Goal: Communication & Community: Answer question/provide support

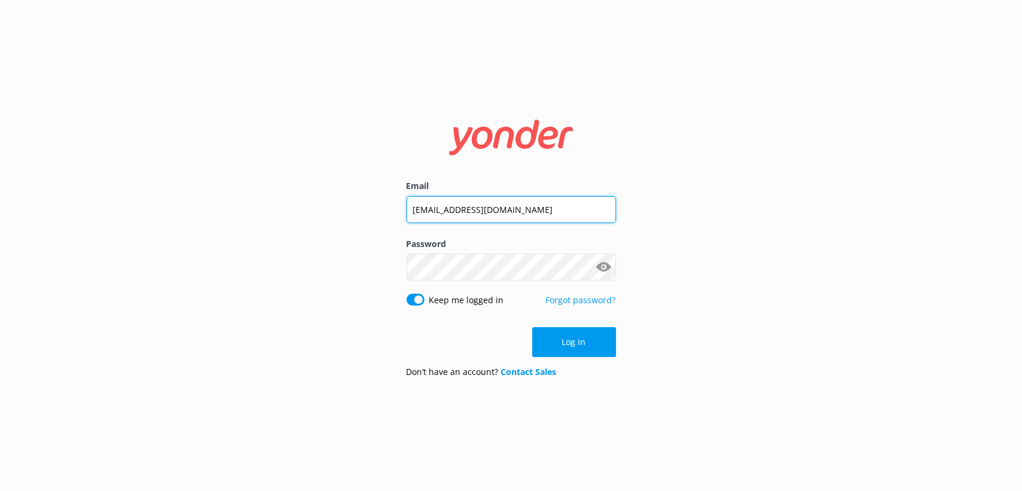
click at [506, 214] on input "[EMAIL_ADDRESS][DOMAIN_NAME]" at bounding box center [511, 209] width 210 height 27
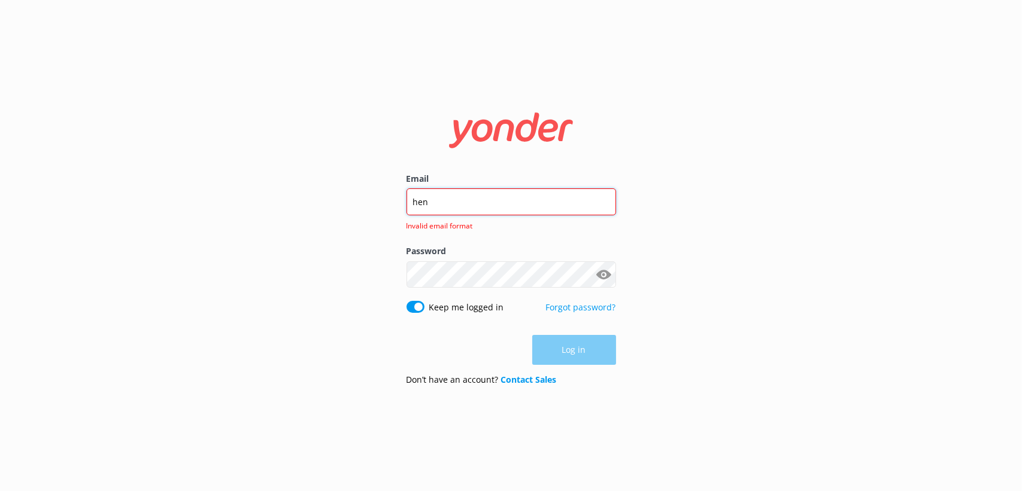
type input "[EMAIL_ADDRESS][PERSON_NAME][DOMAIN_NAME]"
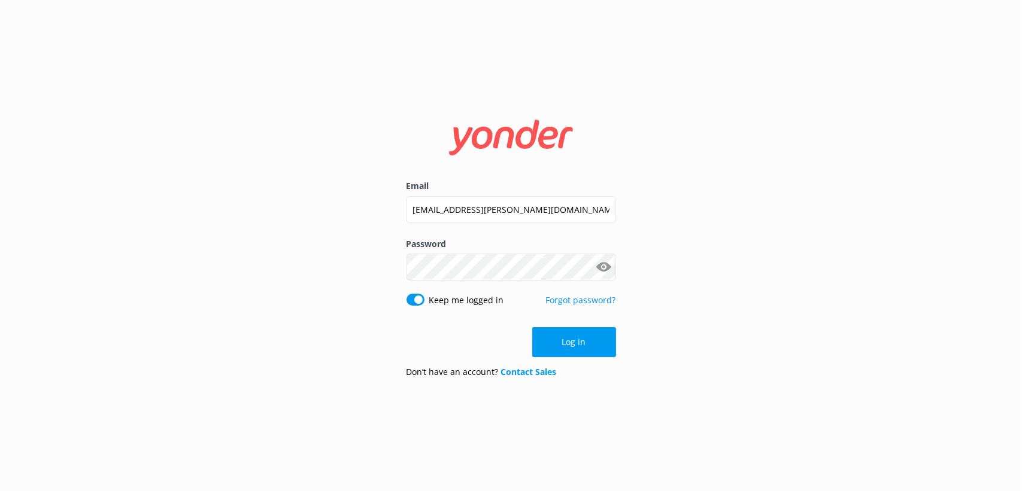
click at [318, 296] on div "Email [EMAIL_ADDRESS][PERSON_NAME][DOMAIN_NAME] Password Show password Keep me …" at bounding box center [511, 245] width 1022 height 491
click at [418, 295] on input "Keep me logged in" at bounding box center [415, 300] width 18 height 12
checkbox input "false"
click at [605, 272] on button "Show password" at bounding box center [604, 268] width 24 height 24
click at [602, 344] on button "Log in" at bounding box center [574, 342] width 84 height 30
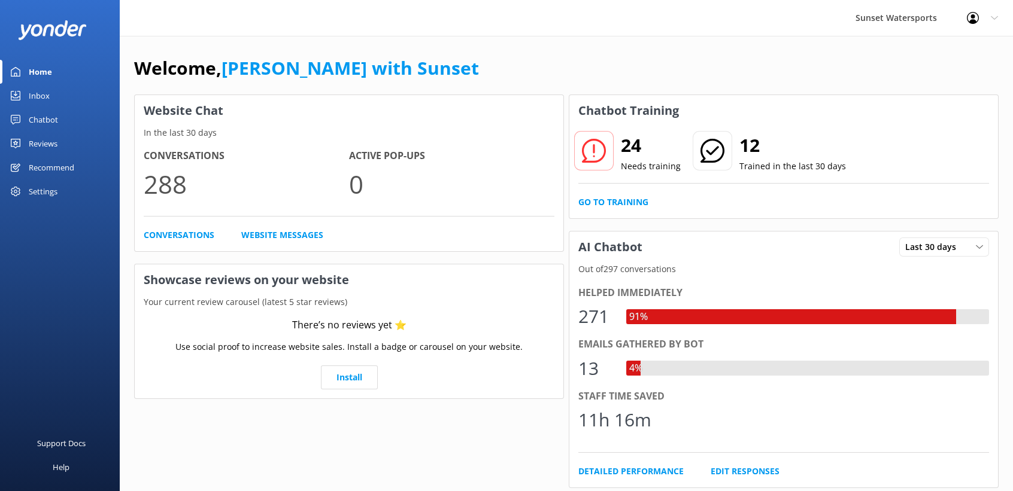
click at [65, 90] on link "Inbox" at bounding box center [60, 96] width 120 height 24
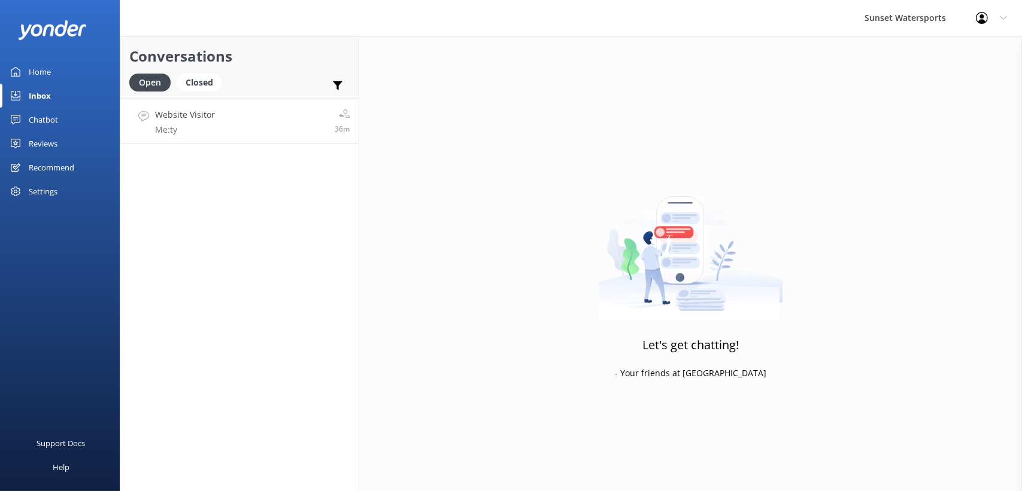
click at [262, 127] on link "Website Visitor Me: ty 36m" at bounding box center [239, 121] width 238 height 45
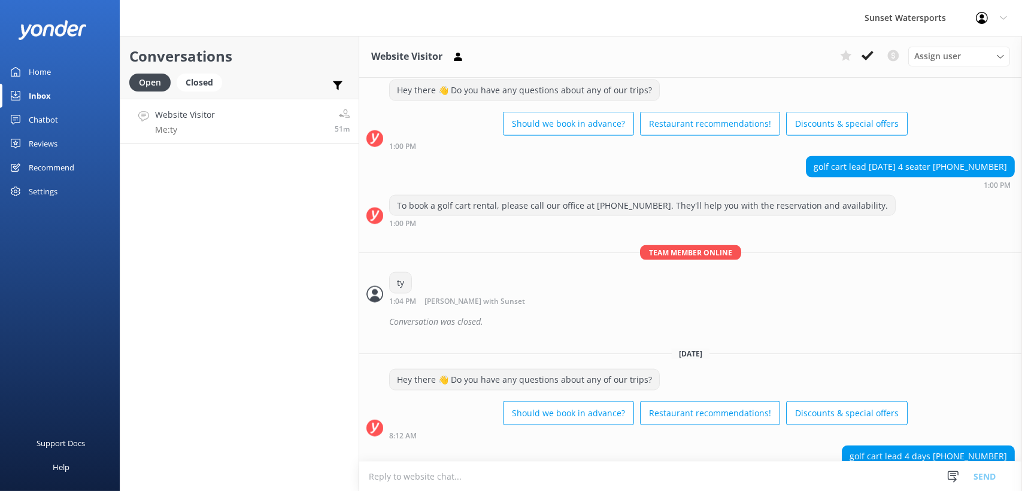
scroll to position [9800, 0]
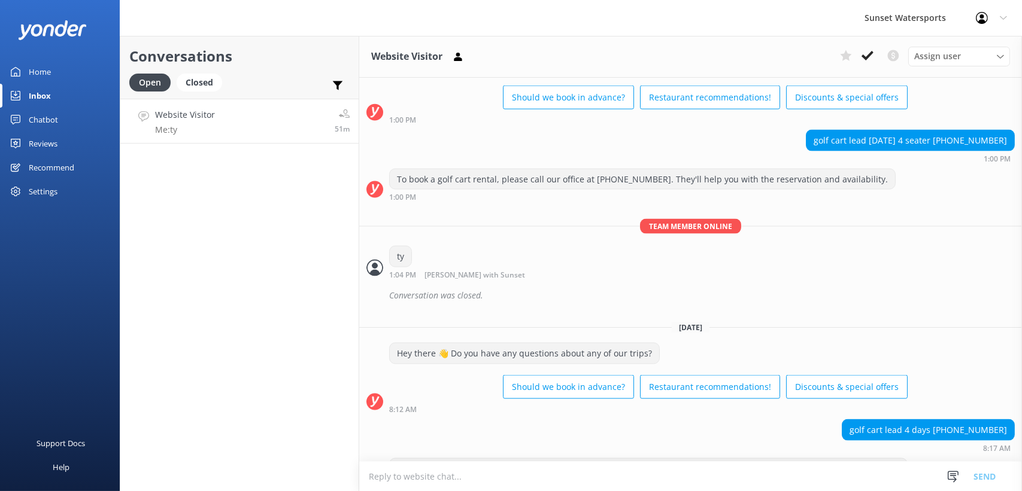
click at [23, 64] on link "Home" at bounding box center [60, 72] width 120 height 24
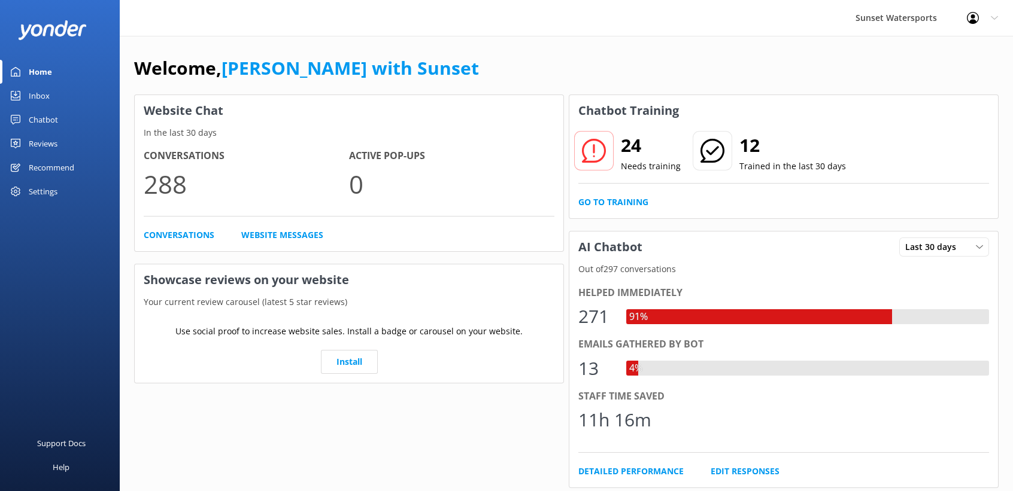
click at [46, 102] on div "Inbox" at bounding box center [39, 96] width 21 height 24
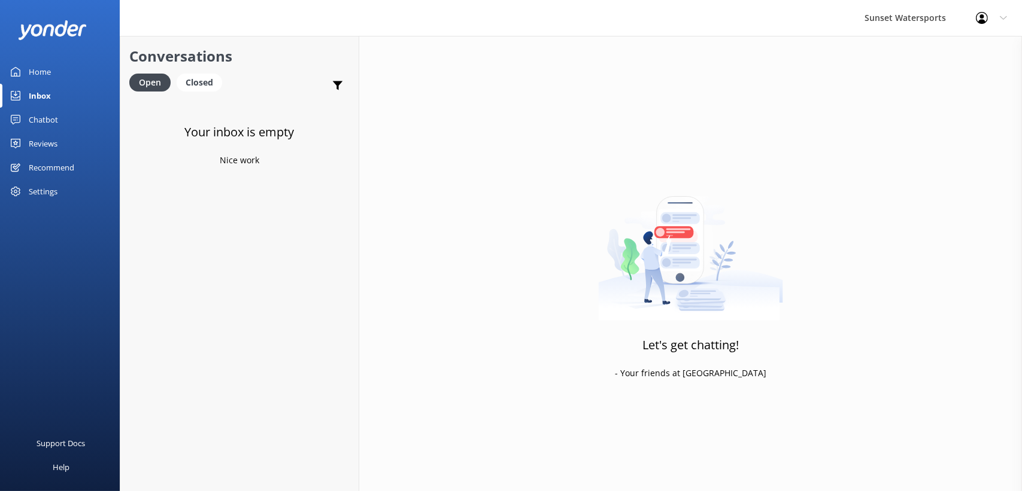
click at [44, 66] on div "Home" at bounding box center [40, 72] width 22 height 24
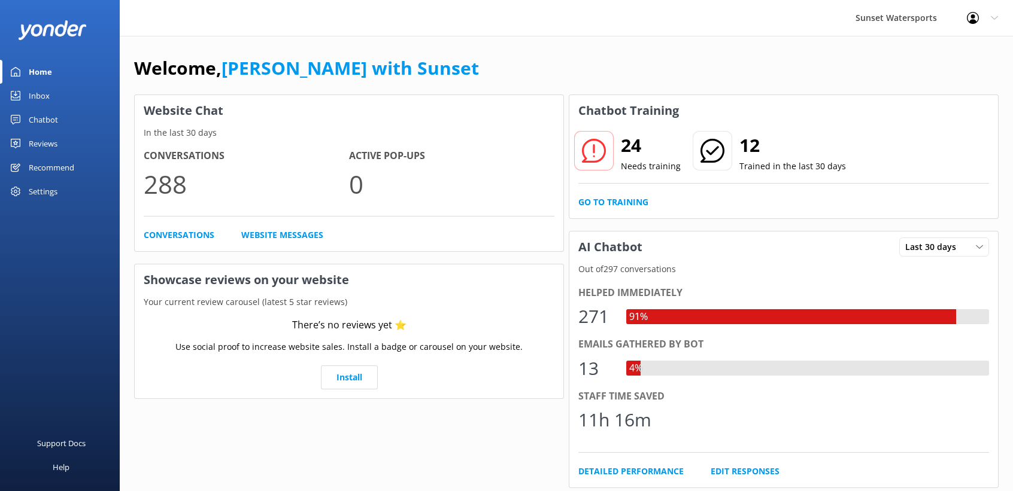
click at [38, 87] on div "Inbox" at bounding box center [39, 96] width 21 height 24
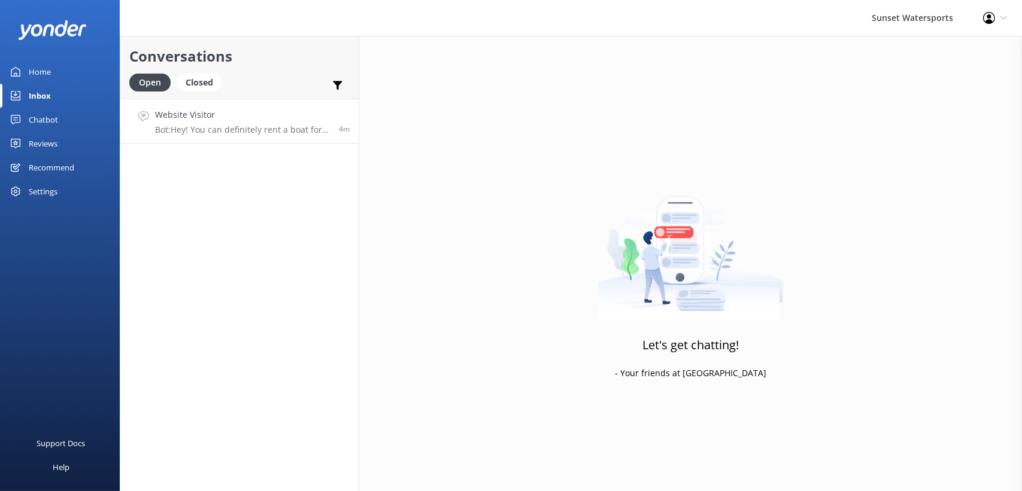
click at [187, 111] on h4 "Website Visitor" at bounding box center [242, 114] width 175 height 13
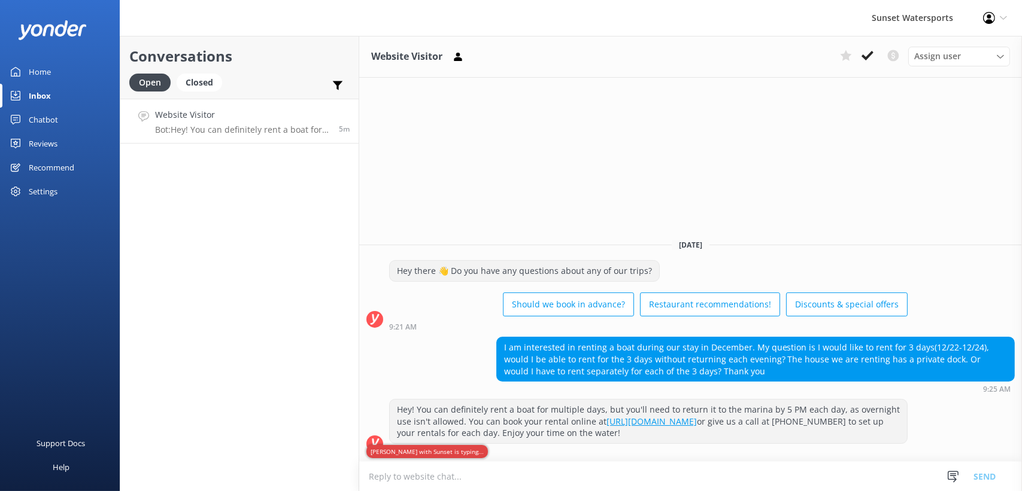
click at [25, 74] on link "Home" at bounding box center [60, 72] width 120 height 24
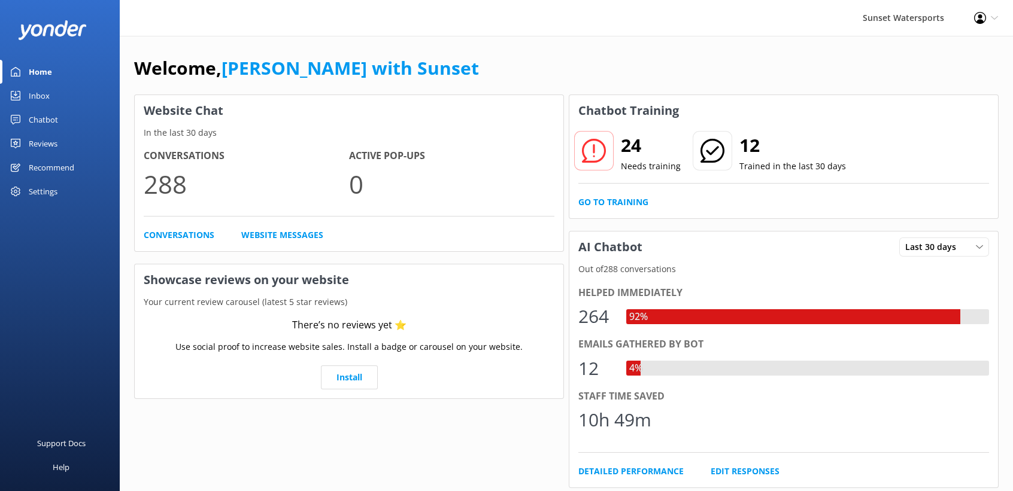
click at [49, 89] on link "Inbox" at bounding box center [60, 96] width 120 height 24
